Goal: Check status: Check status

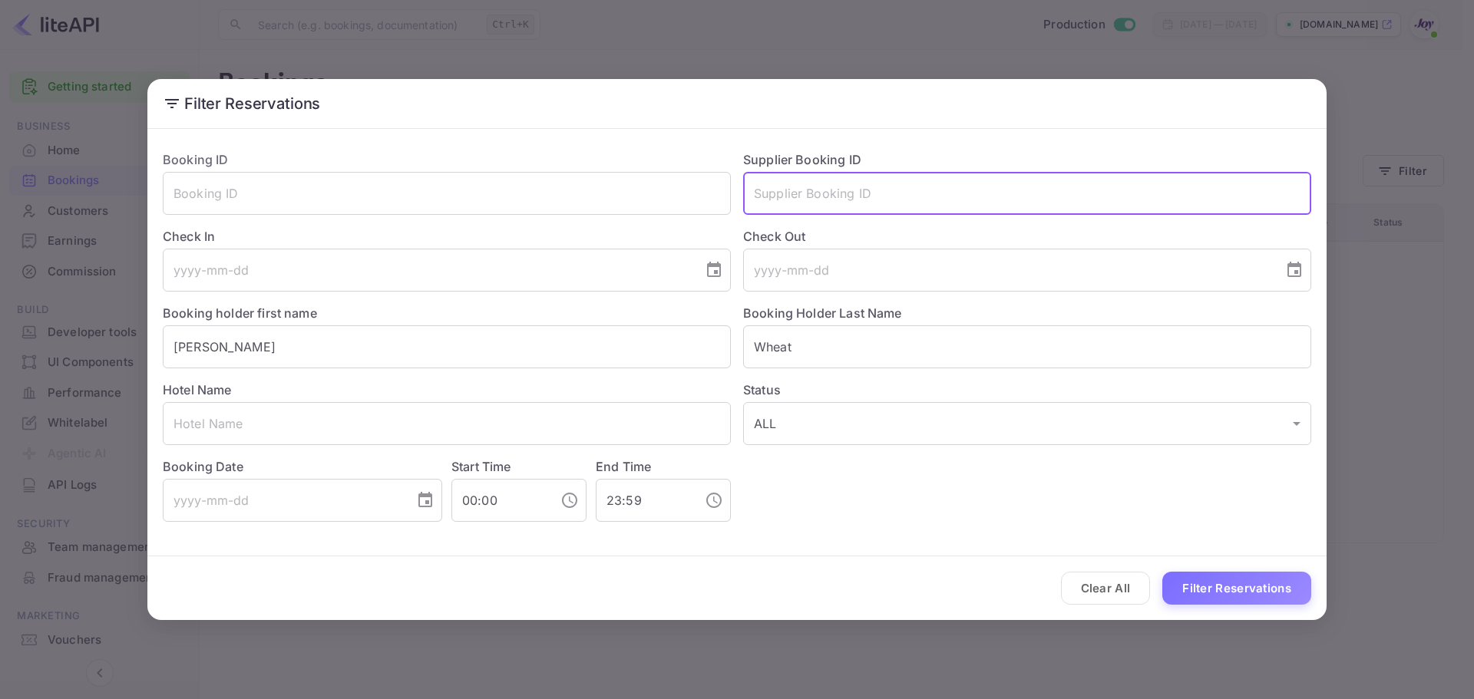
drag, startPoint x: 0, startPoint y: 0, endPoint x: 894, endPoint y: 191, distance: 913.9
click at [894, 191] on input "text" at bounding box center [1027, 193] width 568 height 43
paste input "8811322 7"
click at [809, 190] on input "8811322 7" at bounding box center [1027, 193] width 568 height 43
type input "88113227"
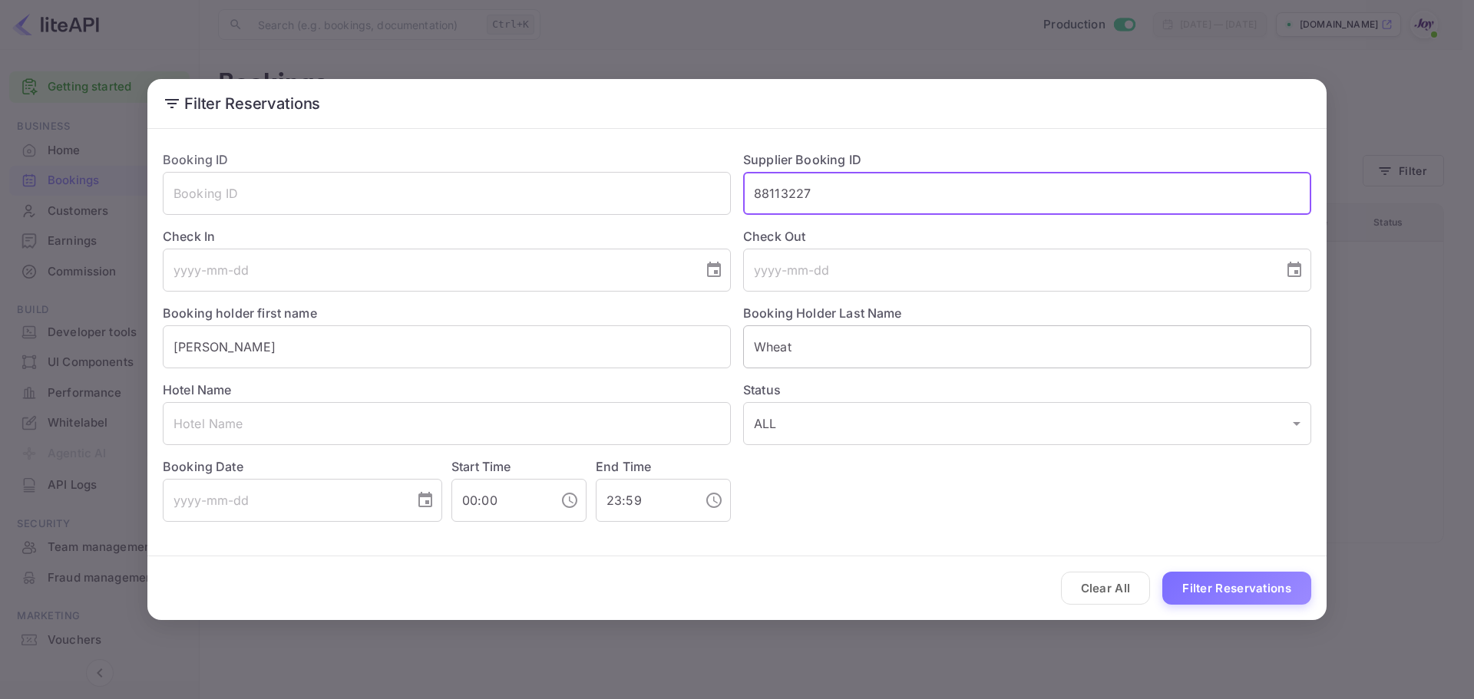
click at [820, 358] on input "Wheat" at bounding box center [1027, 347] width 568 height 43
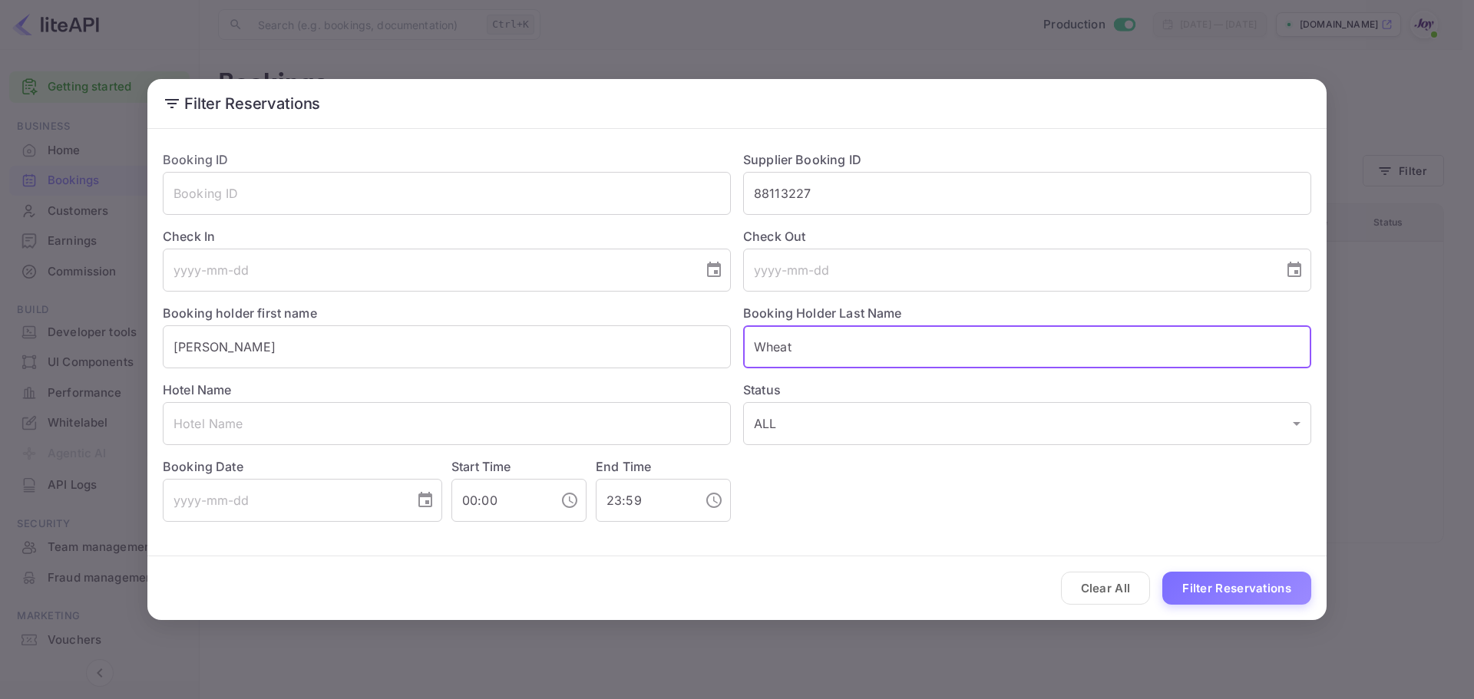
click at [820, 358] on input "Wheat" at bounding box center [1027, 347] width 568 height 43
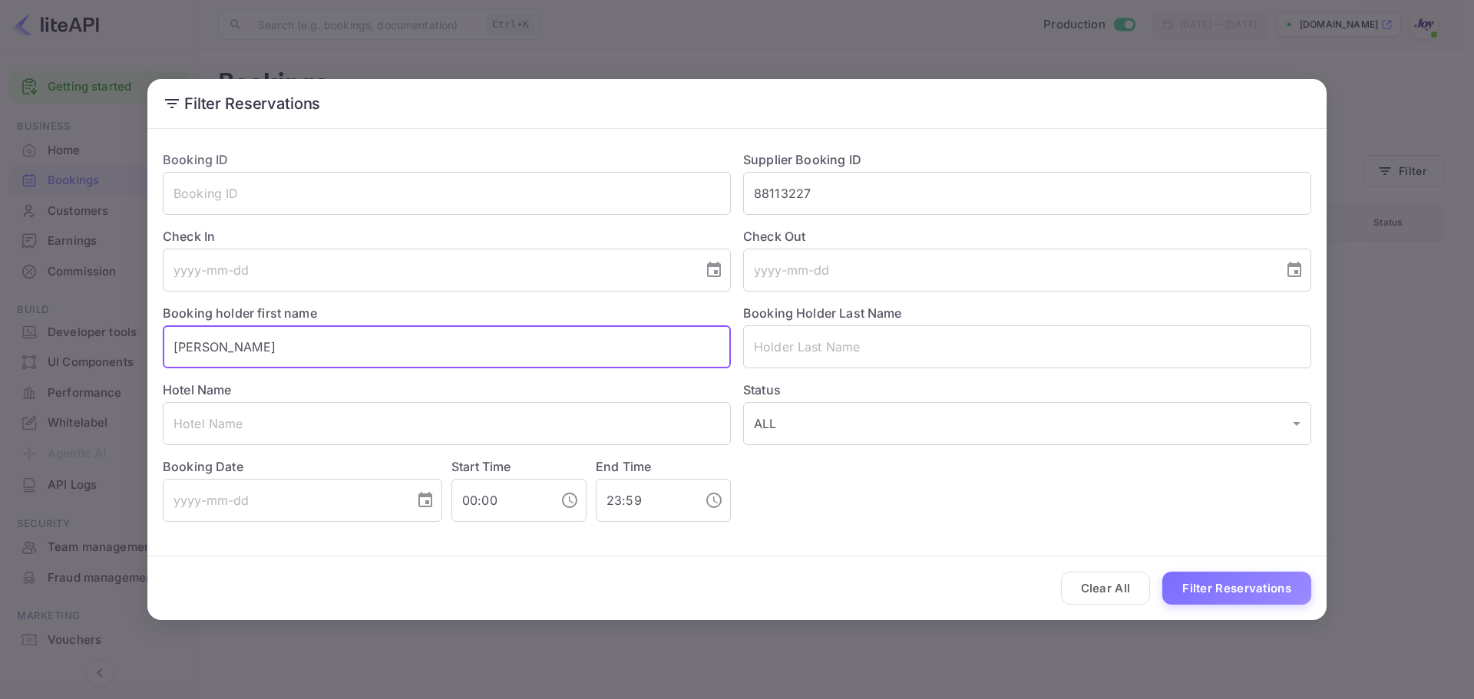
click at [408, 352] on input "[PERSON_NAME]" at bounding box center [447, 347] width 568 height 43
click at [1254, 581] on button "Filter Reservations" at bounding box center [1236, 588] width 149 height 33
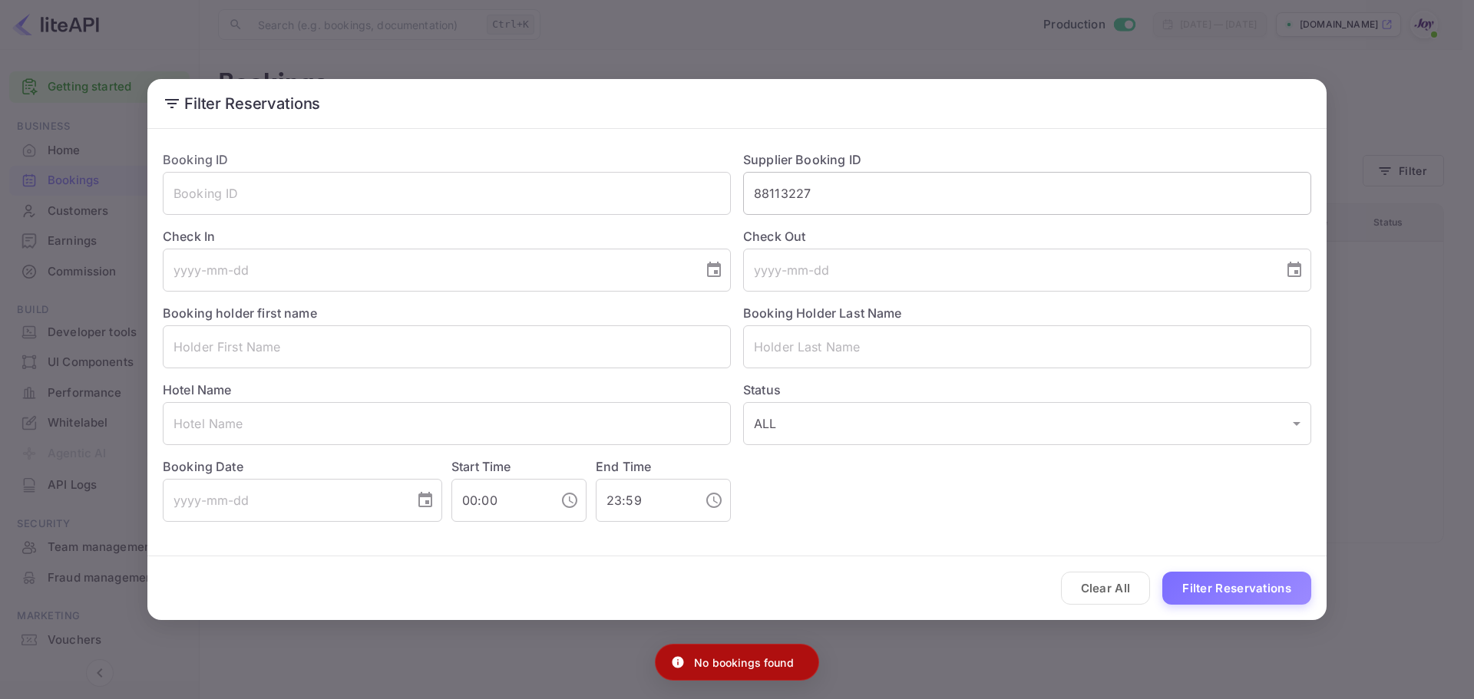
click at [877, 178] on input "88113227" at bounding box center [1027, 193] width 568 height 43
type input "8811322"
click at [1221, 584] on button "Filter Reservations" at bounding box center [1236, 588] width 149 height 33
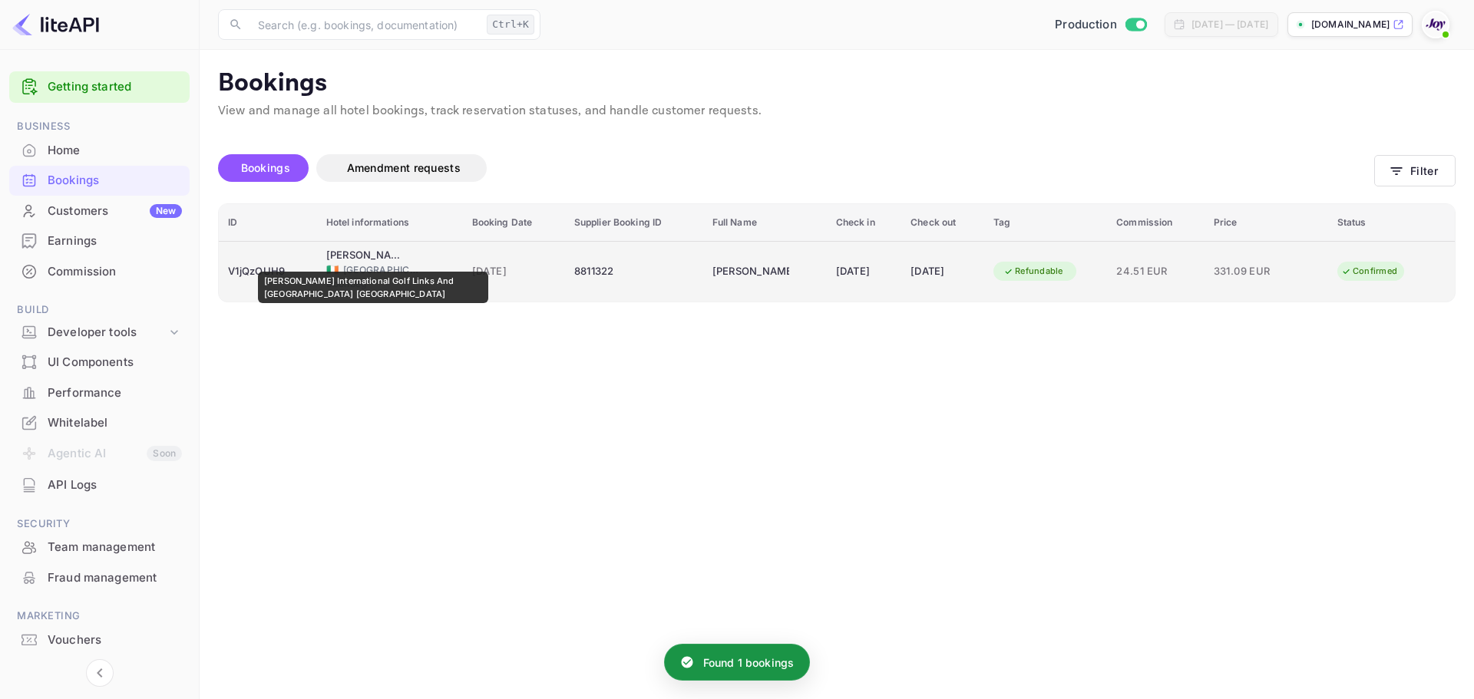
click at [373, 261] on div "[PERSON_NAME] International Golf Links And [GEOGRAPHIC_DATA] [GEOGRAPHIC_DATA]" at bounding box center [364, 255] width 77 height 15
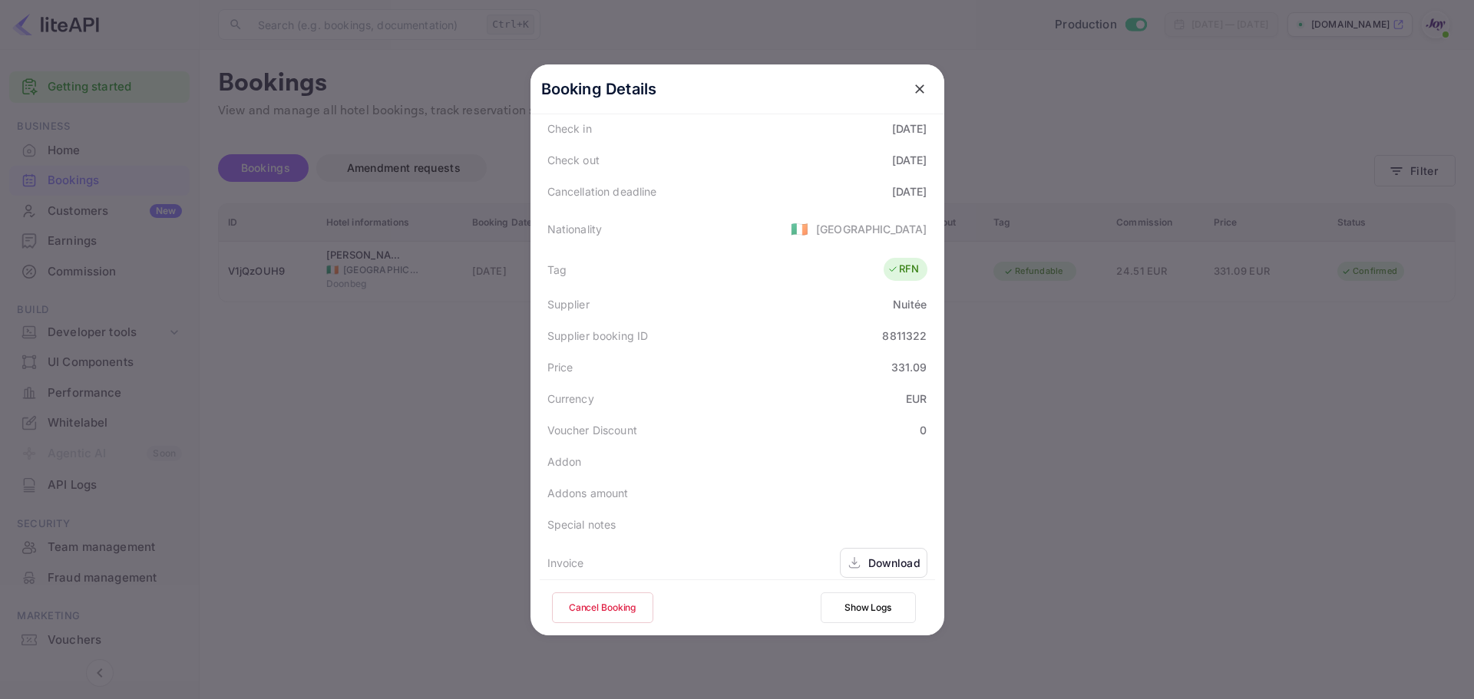
scroll to position [341, 0]
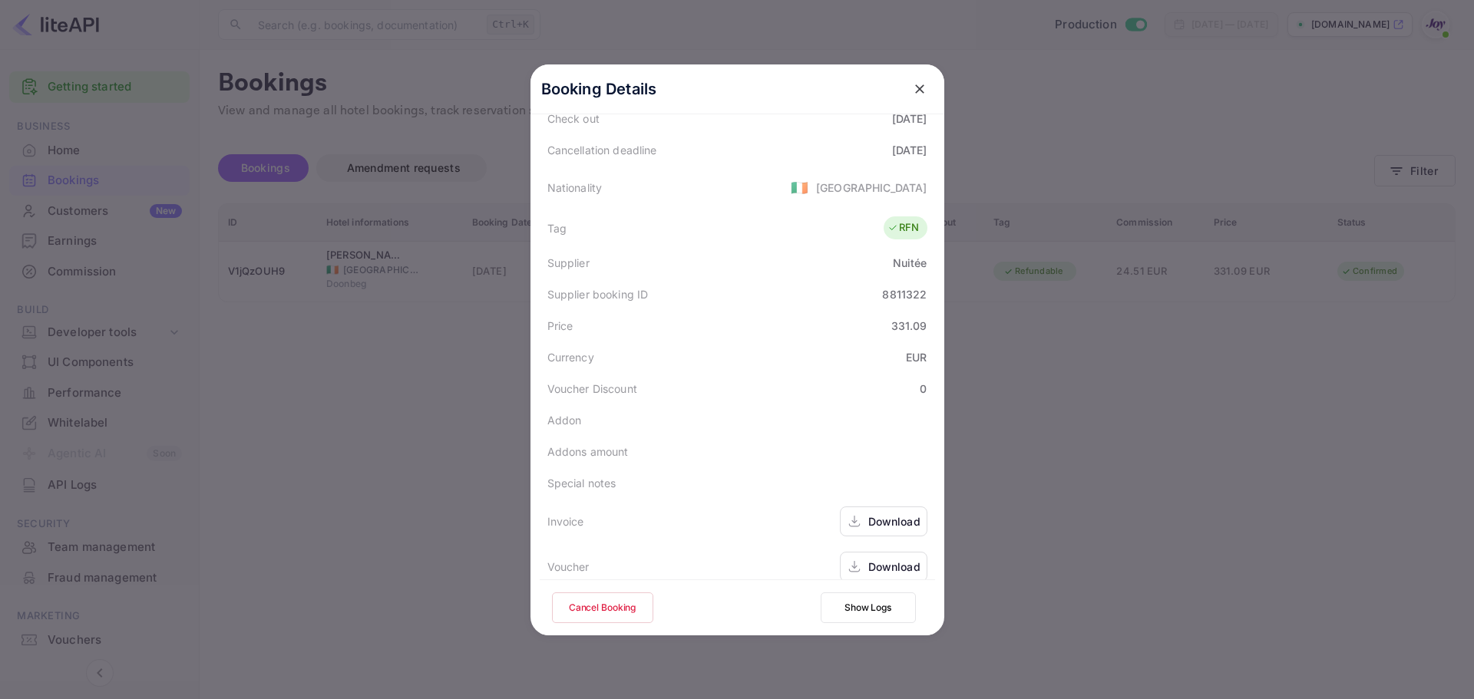
click at [884, 559] on div "Download" at bounding box center [894, 567] width 52 height 16
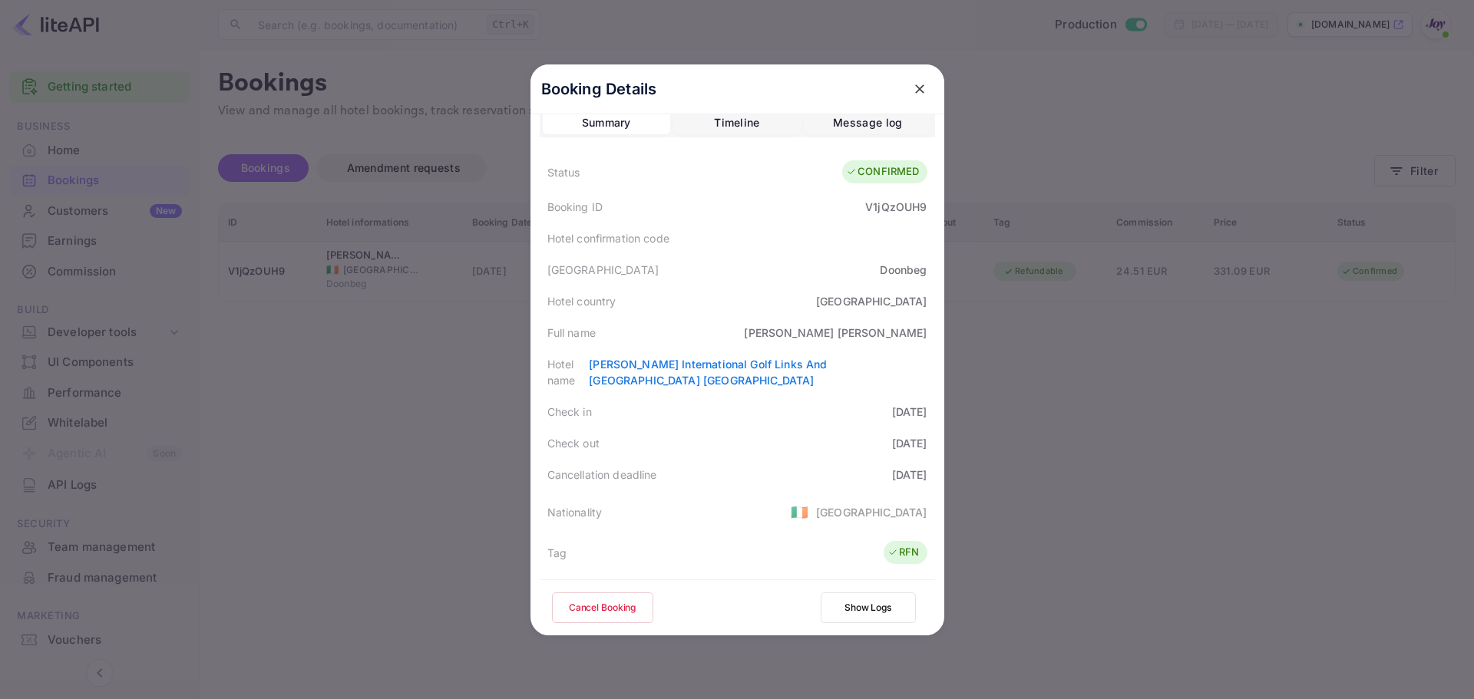
scroll to position [0, 0]
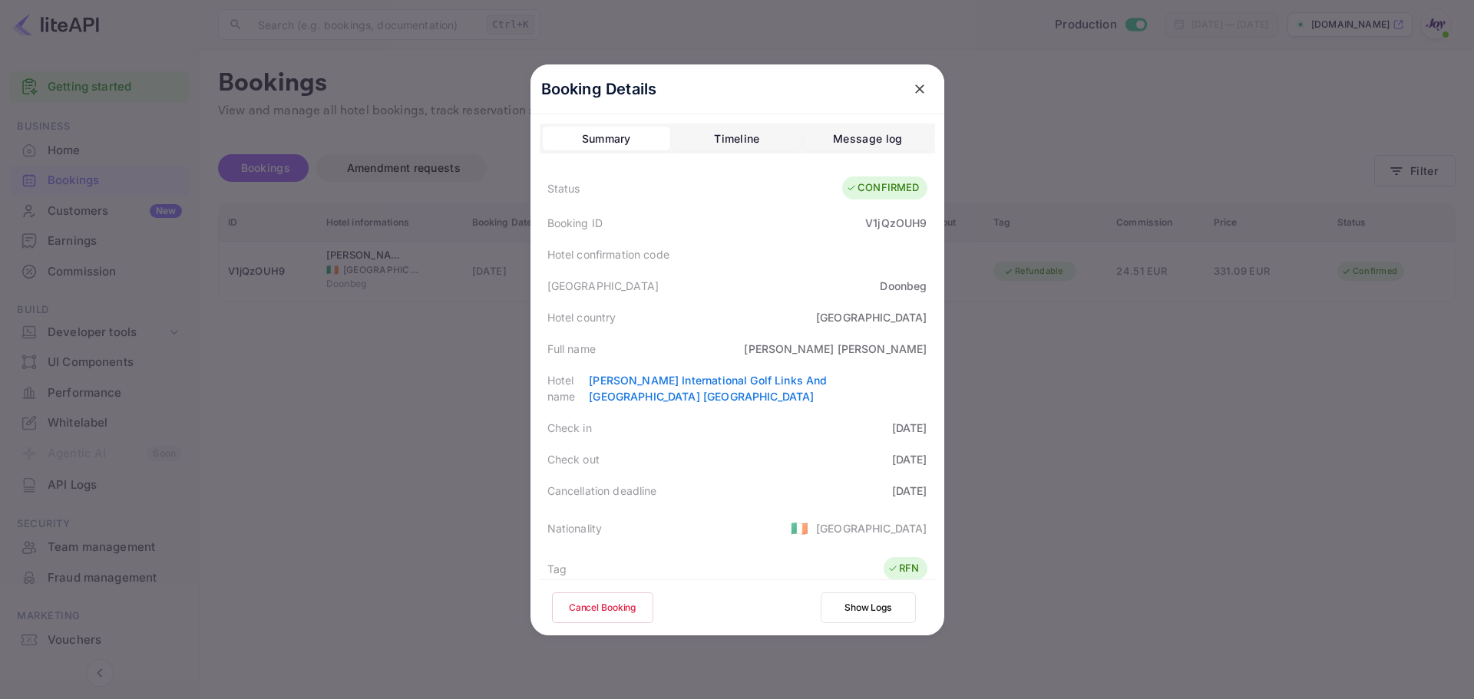
drag, startPoint x: 980, startPoint y: 287, endPoint x: 828, endPoint y: 255, distance: 155.4
click at [979, 287] on div at bounding box center [737, 349] width 1474 height 699
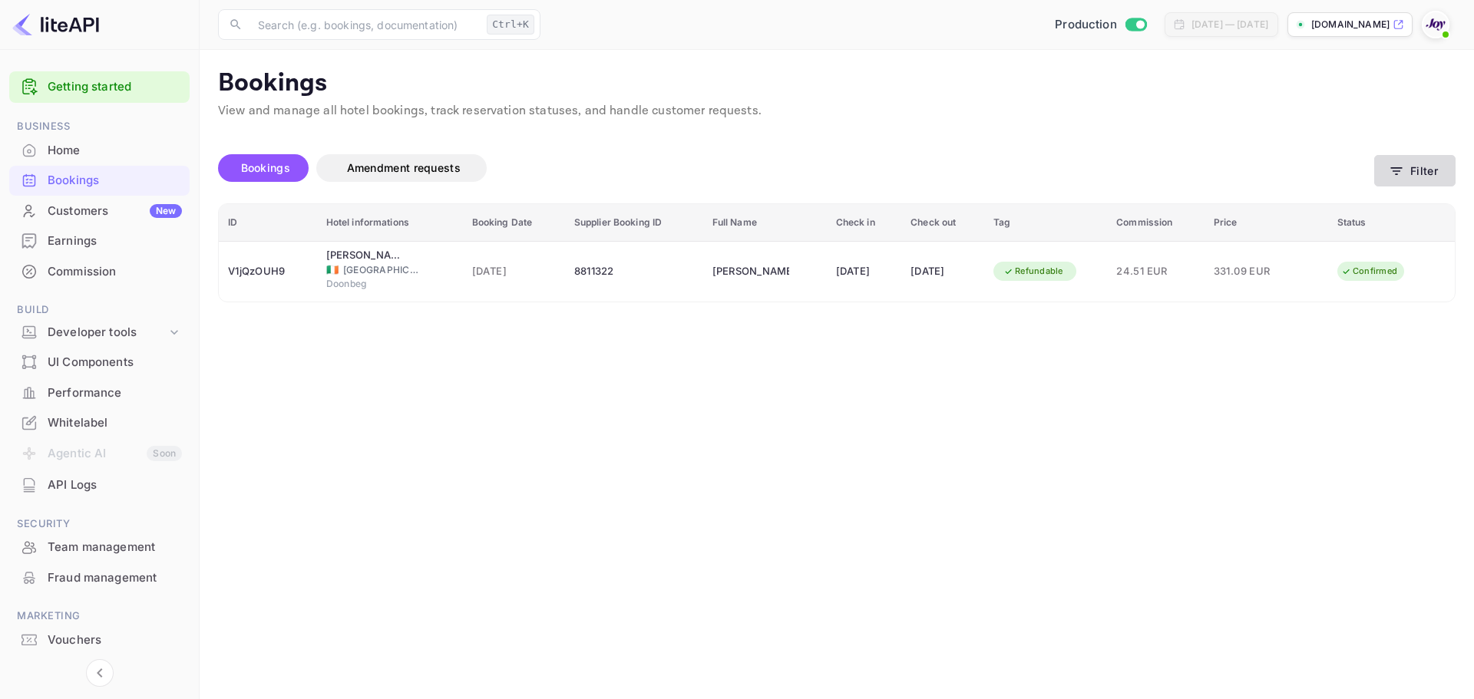
click at [1397, 183] on button "Filter" at bounding box center [1414, 170] width 81 height 31
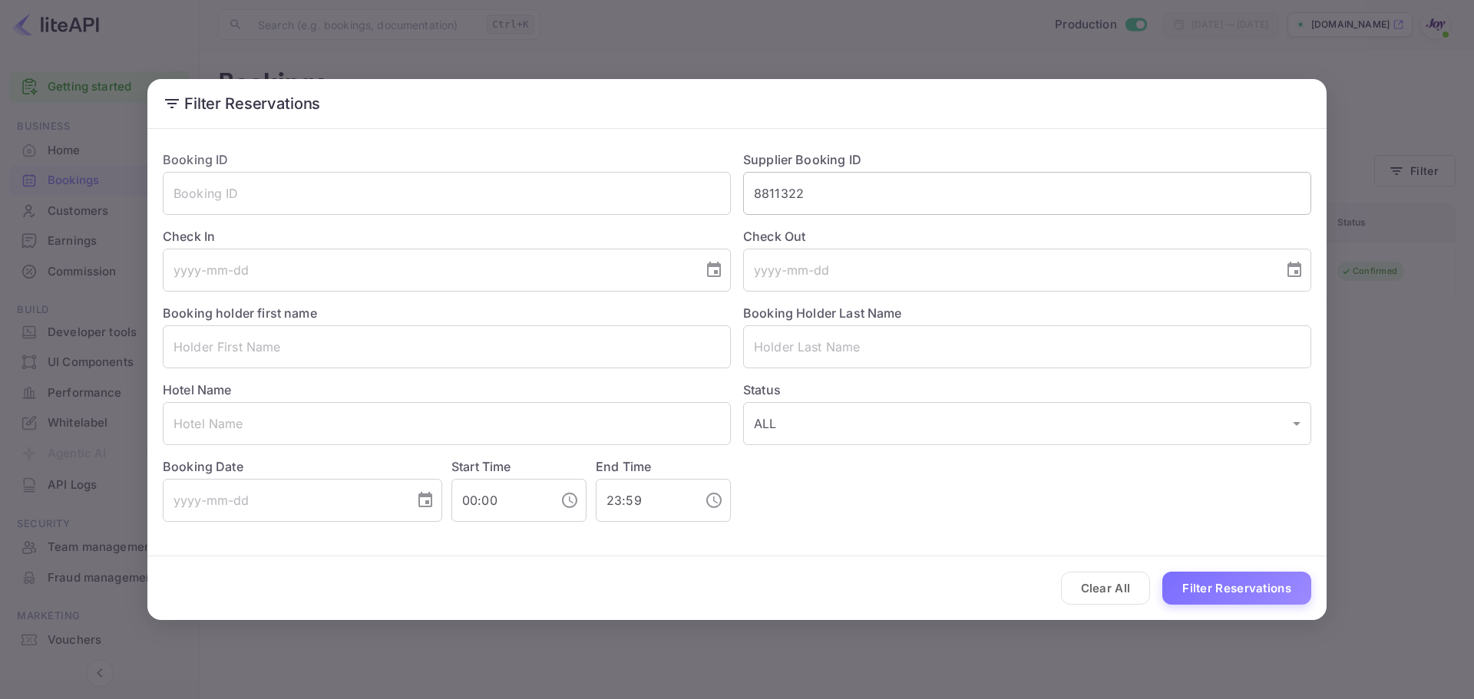
click at [874, 201] on input "8811322" at bounding box center [1027, 193] width 568 height 43
click at [874, 200] on input "8811322" at bounding box center [1027, 193] width 568 height 43
paste input "933093"
type input "8933093"
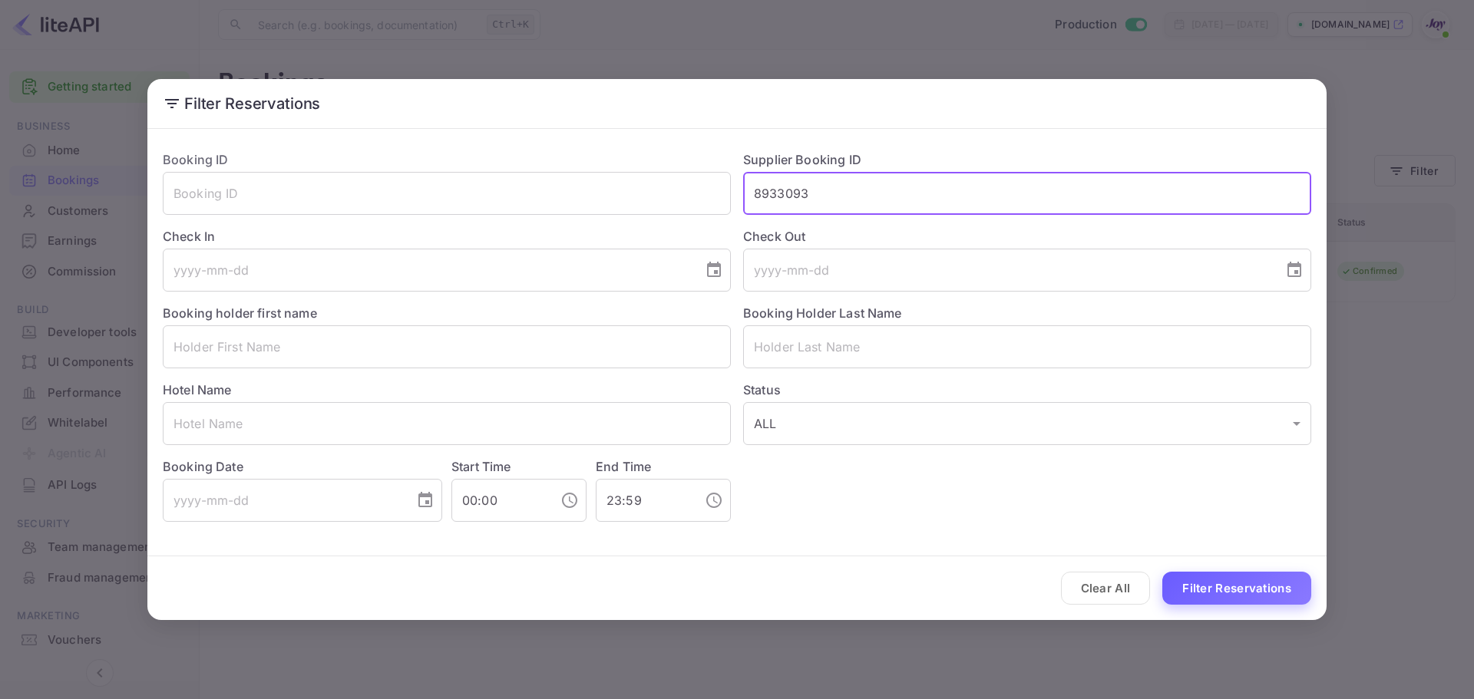
click at [1218, 577] on button "Filter Reservations" at bounding box center [1236, 588] width 149 height 33
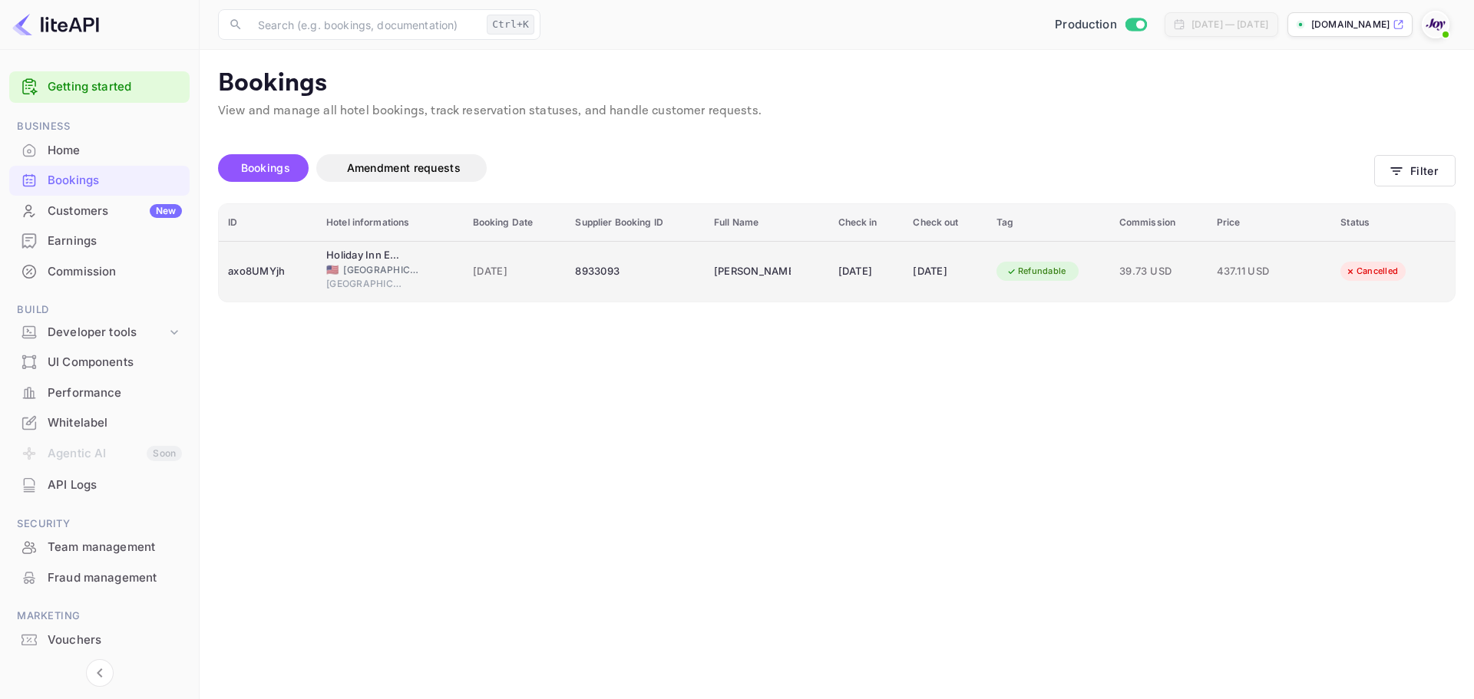
click at [361, 262] on div "Holiday Inn Express & Suites-[GEOGRAPHIC_DATA] - [GEOGRAPHIC_DATA], an [GEOGRAP…" at bounding box center [364, 255] width 77 height 15
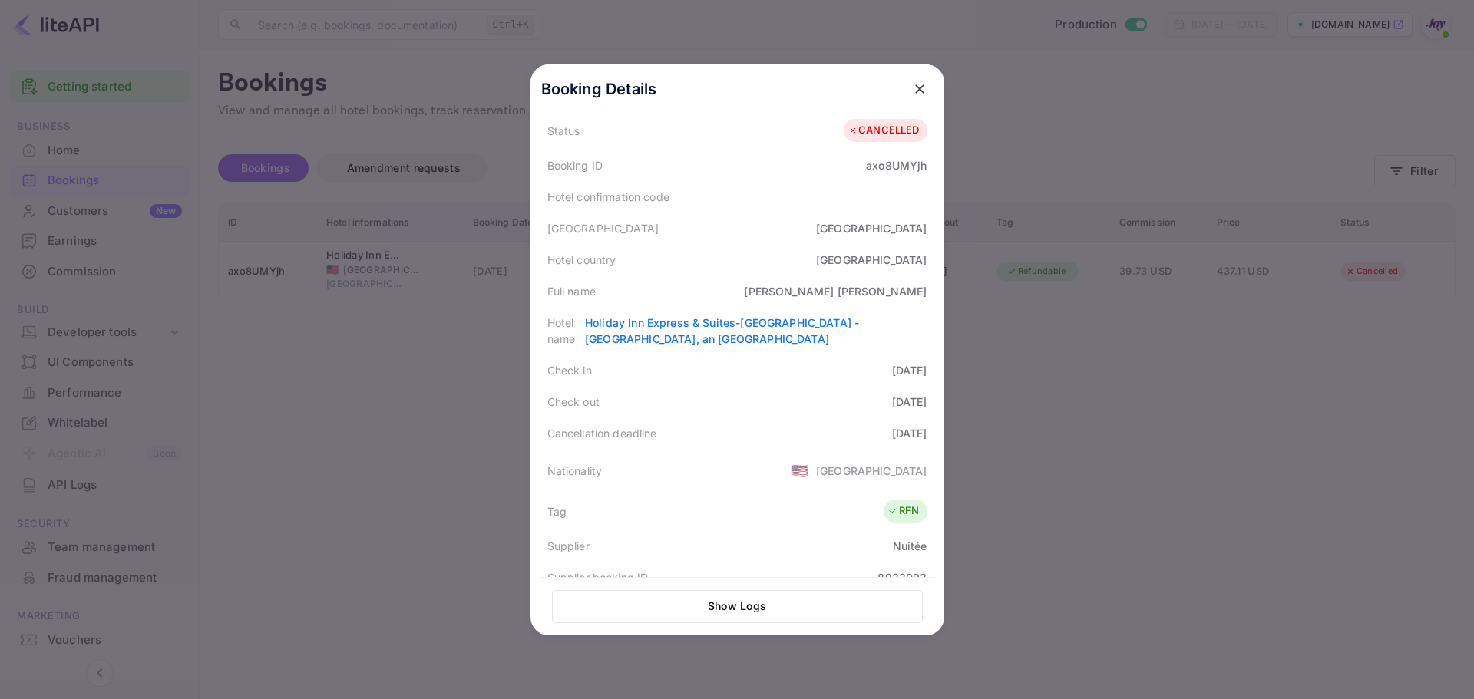
scroll to position [56, 0]
click at [1093, 508] on div at bounding box center [737, 349] width 1474 height 699
